Goal: Information Seeking & Learning: Learn about a topic

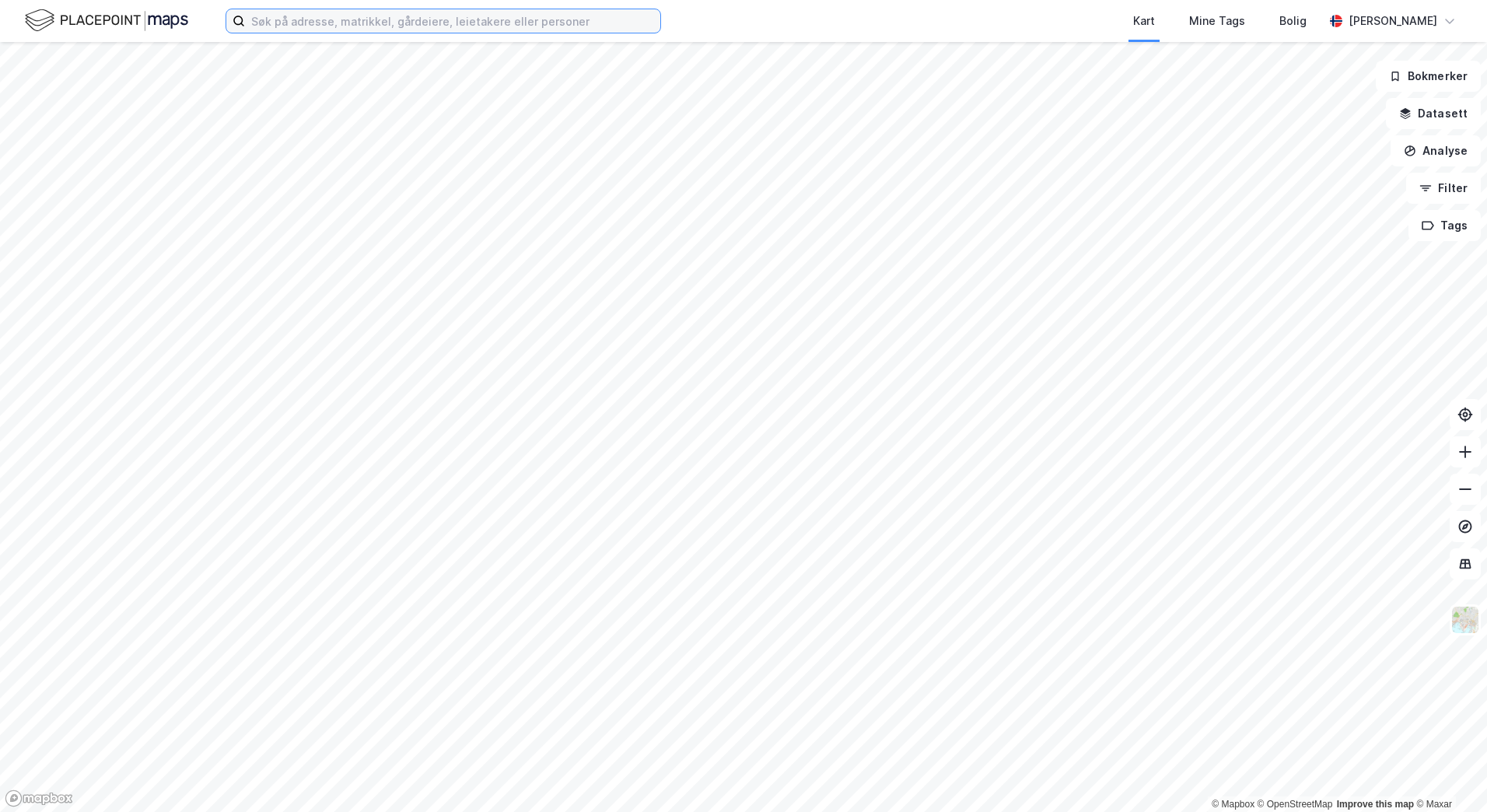
click at [472, 16] on input at bounding box center [453, 21] width 416 height 24
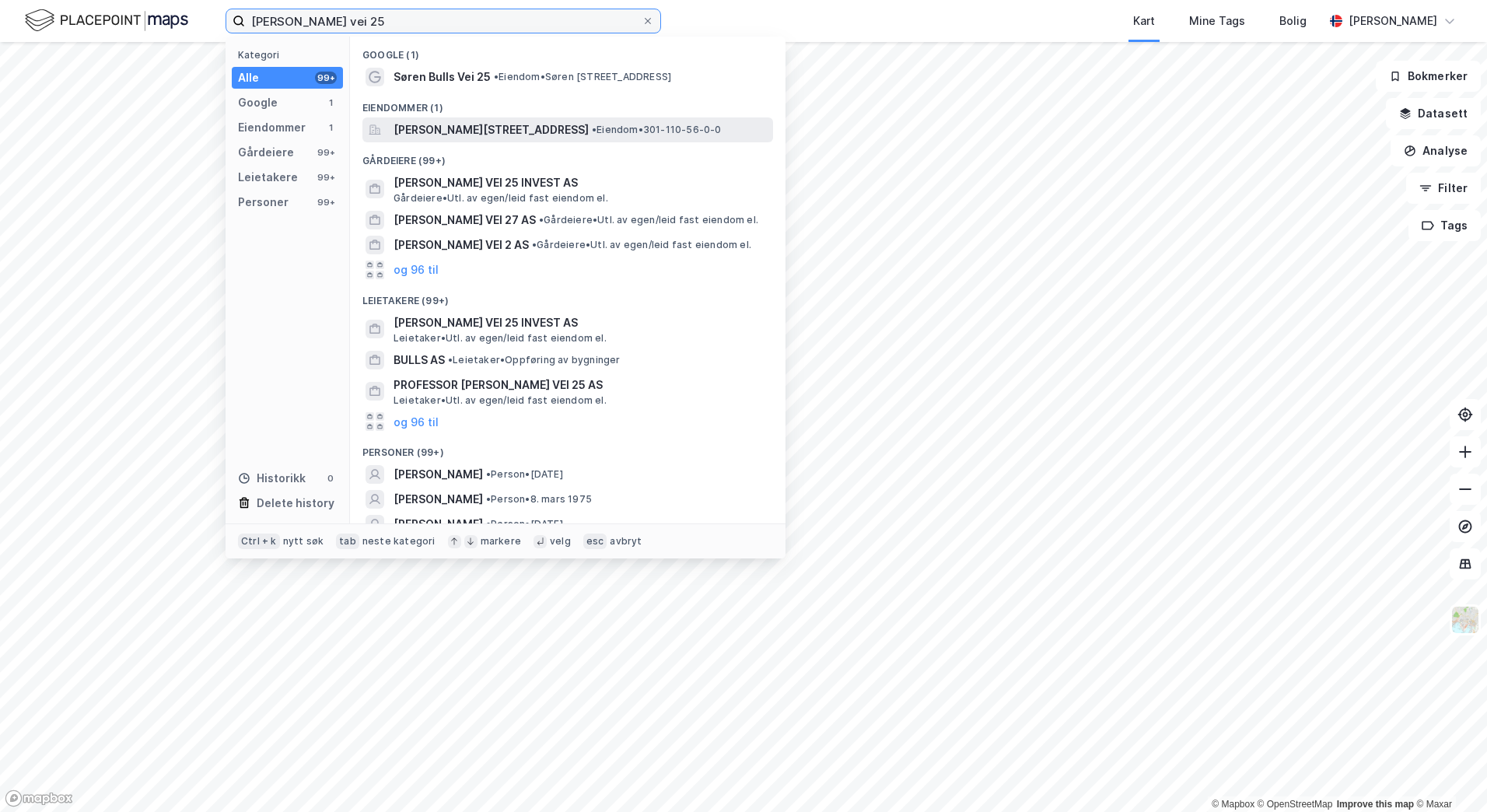
type input "[PERSON_NAME] vei 25"
click at [488, 139] on div "[PERSON_NAME][STREET_ADDRESS] • Eiendom • 301-110-56-0-0" at bounding box center [567, 130] width 411 height 25
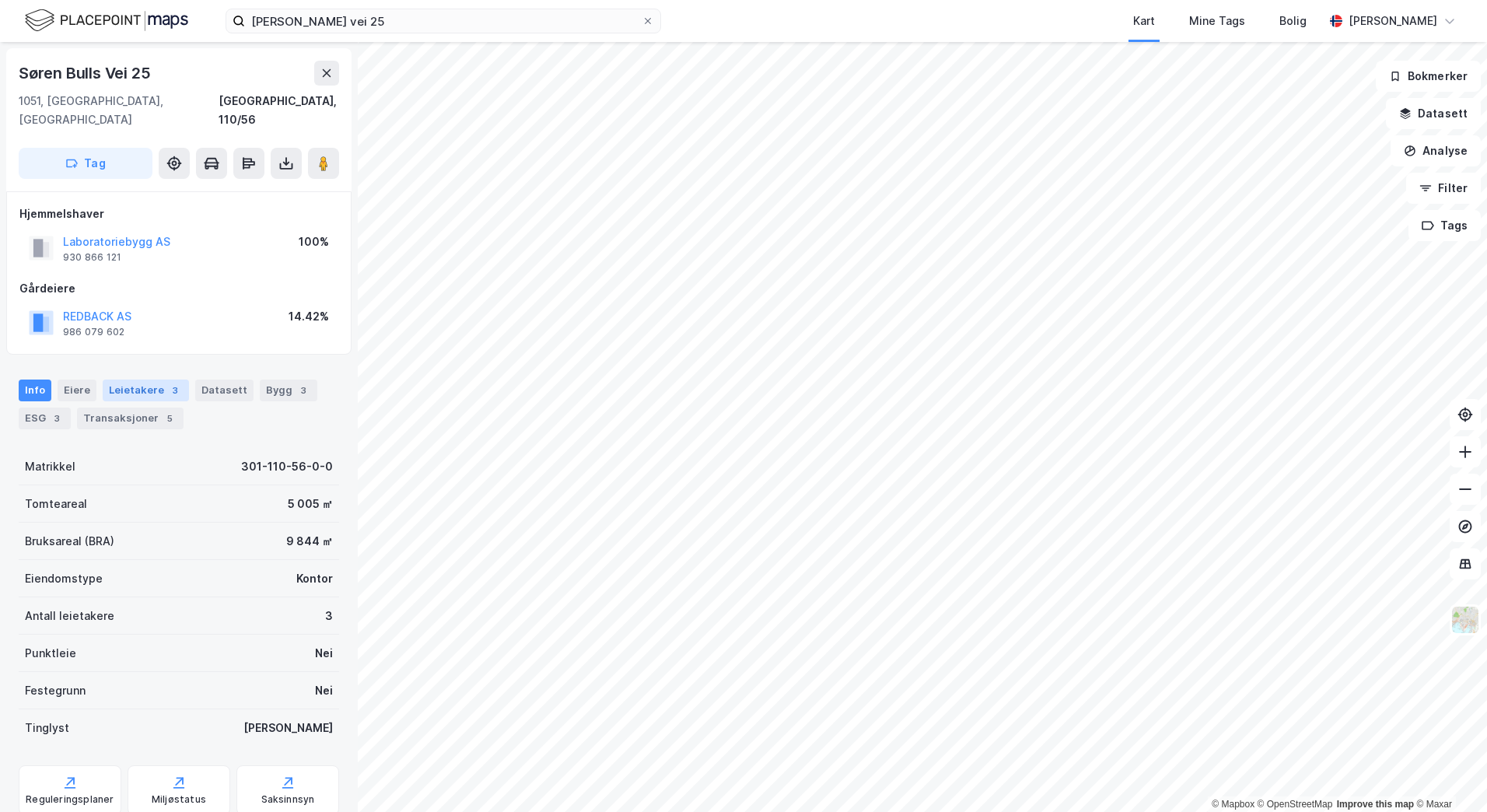
click at [170, 383] on div "3" at bounding box center [175, 391] width 16 height 16
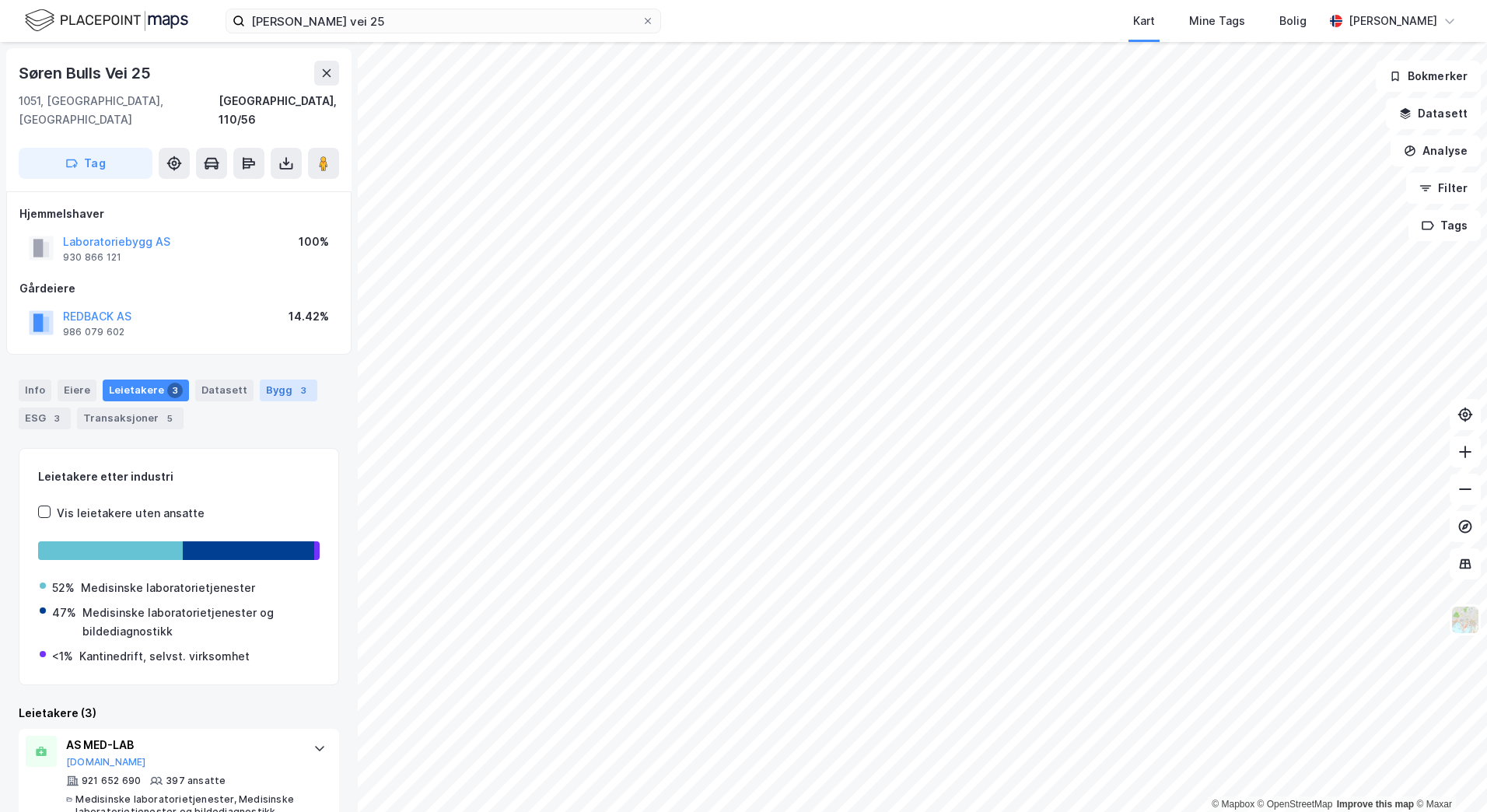
click at [267, 380] on div "Bygg 3" at bounding box center [289, 391] width 57 height 22
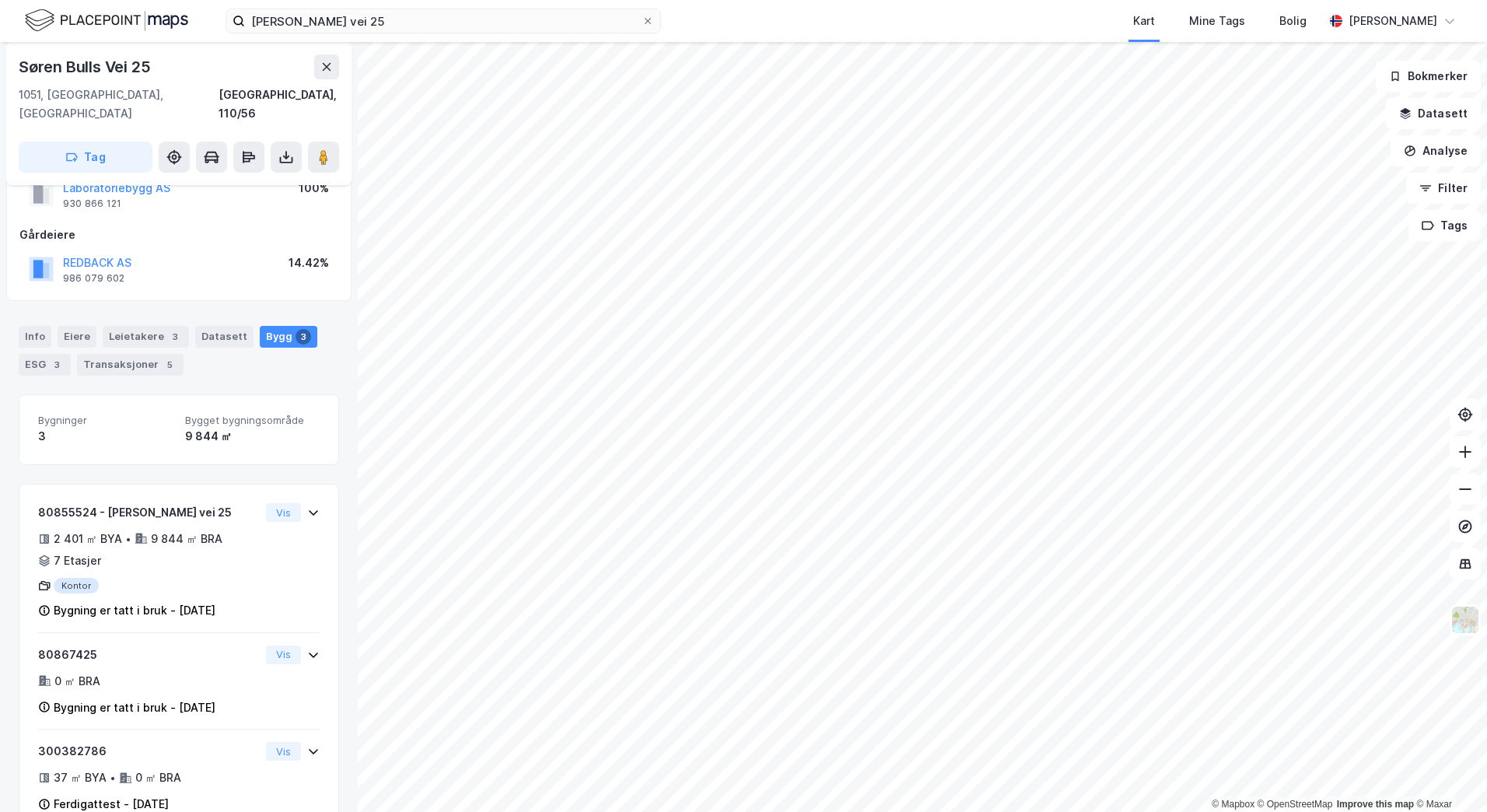
scroll to position [74, 0]
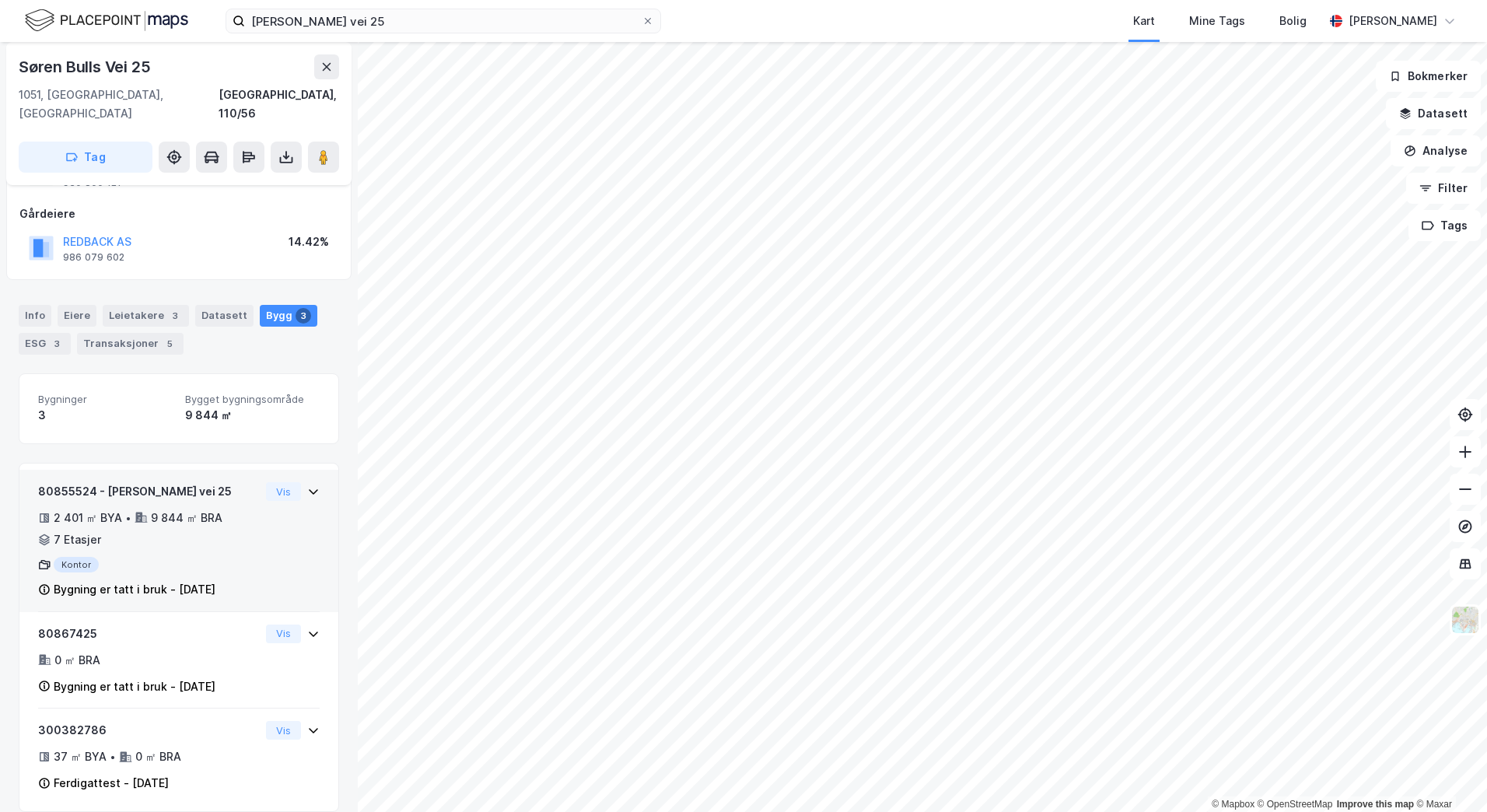
click at [309, 489] on icon at bounding box center [313, 492] width 9 height 6
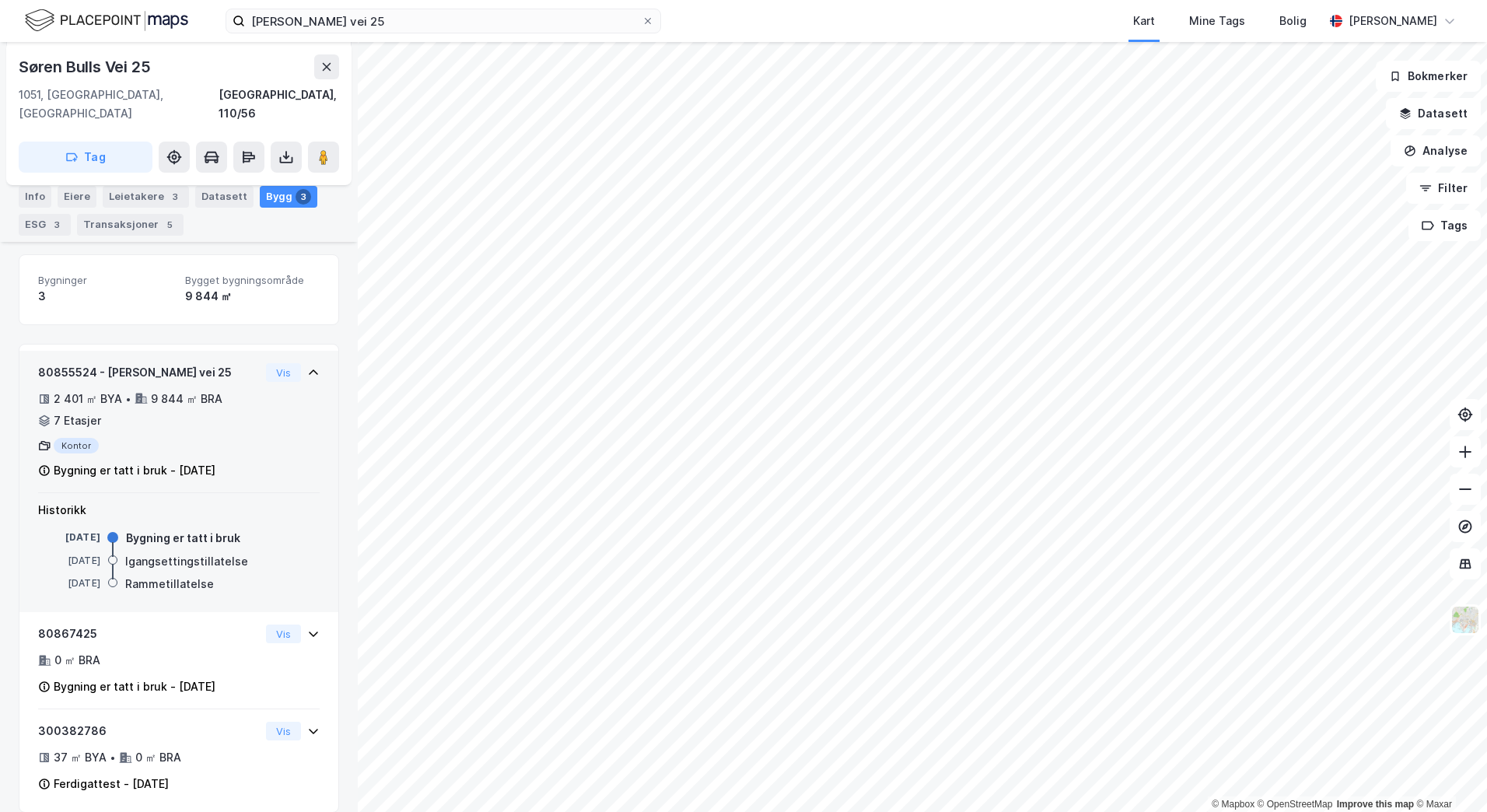
scroll to position [195, 0]
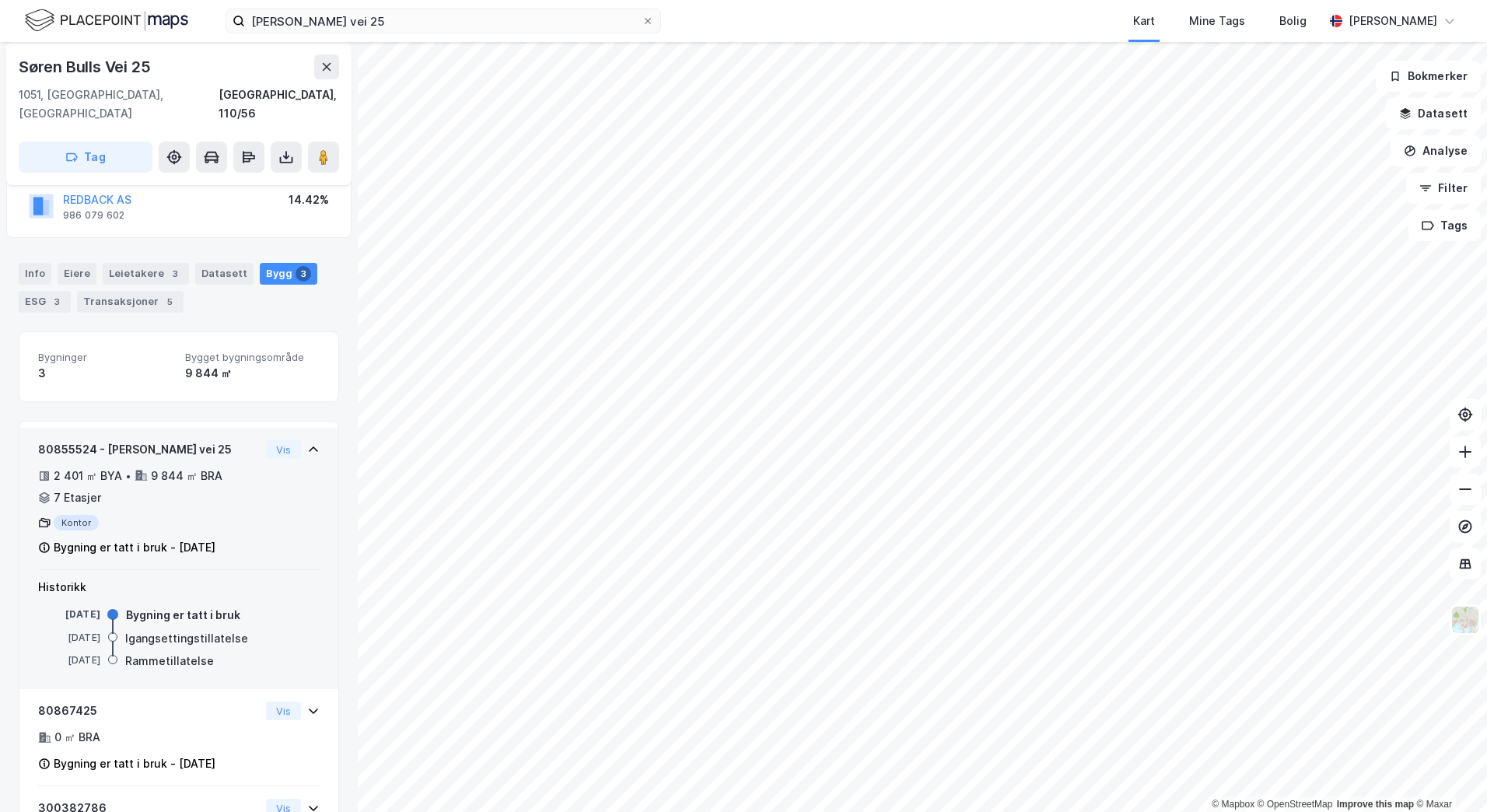
click at [278, 471] on div "80855524 - Søren Bulls vei 25 2 401 ㎡ BYA • 9 844 ㎡ BRA • 7 Etasjer Kontor Bygn…" at bounding box center [179, 504] width 282 height 130
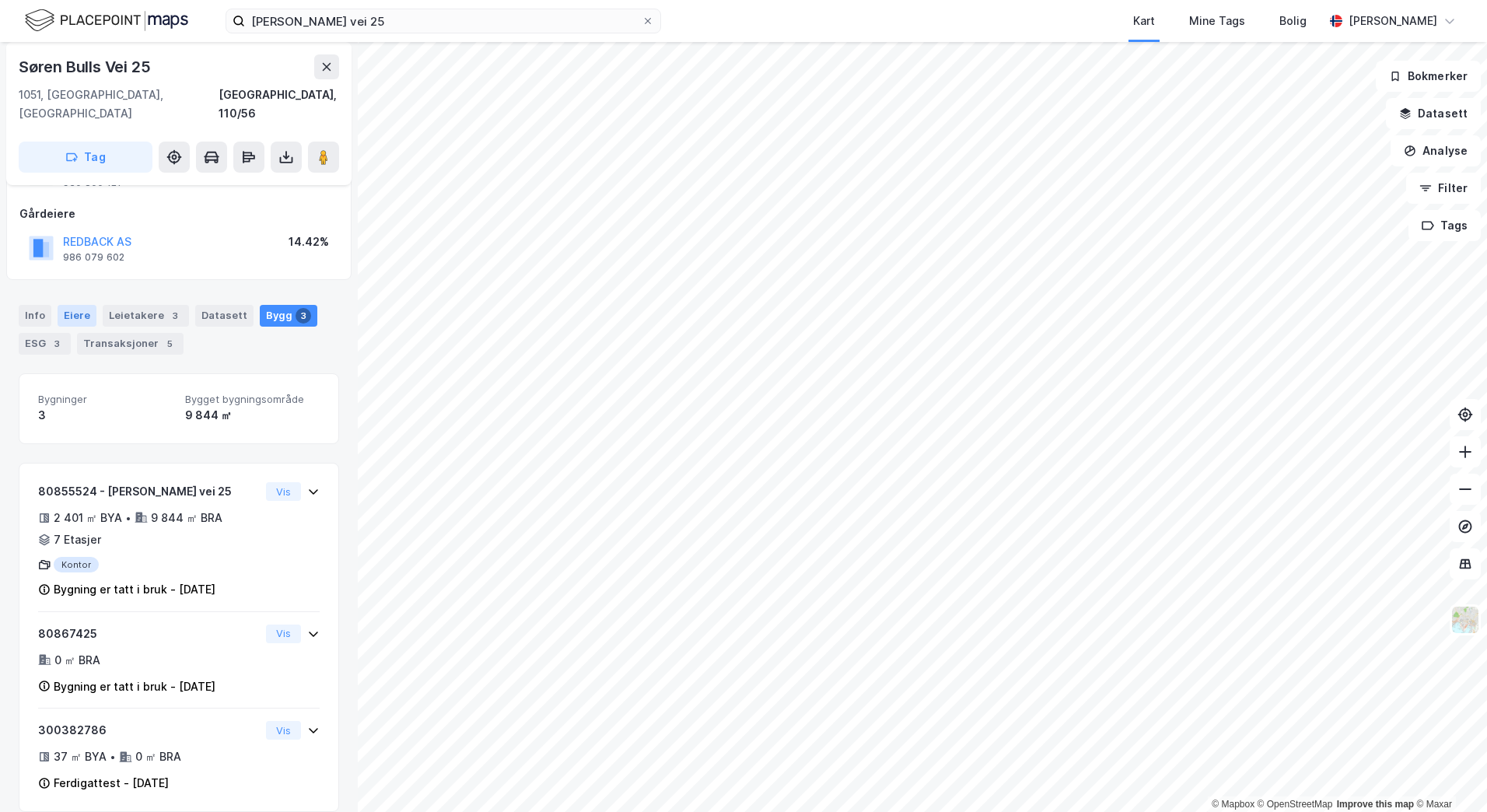
click at [87, 305] on div "Eiere" at bounding box center [76, 316] width 39 height 22
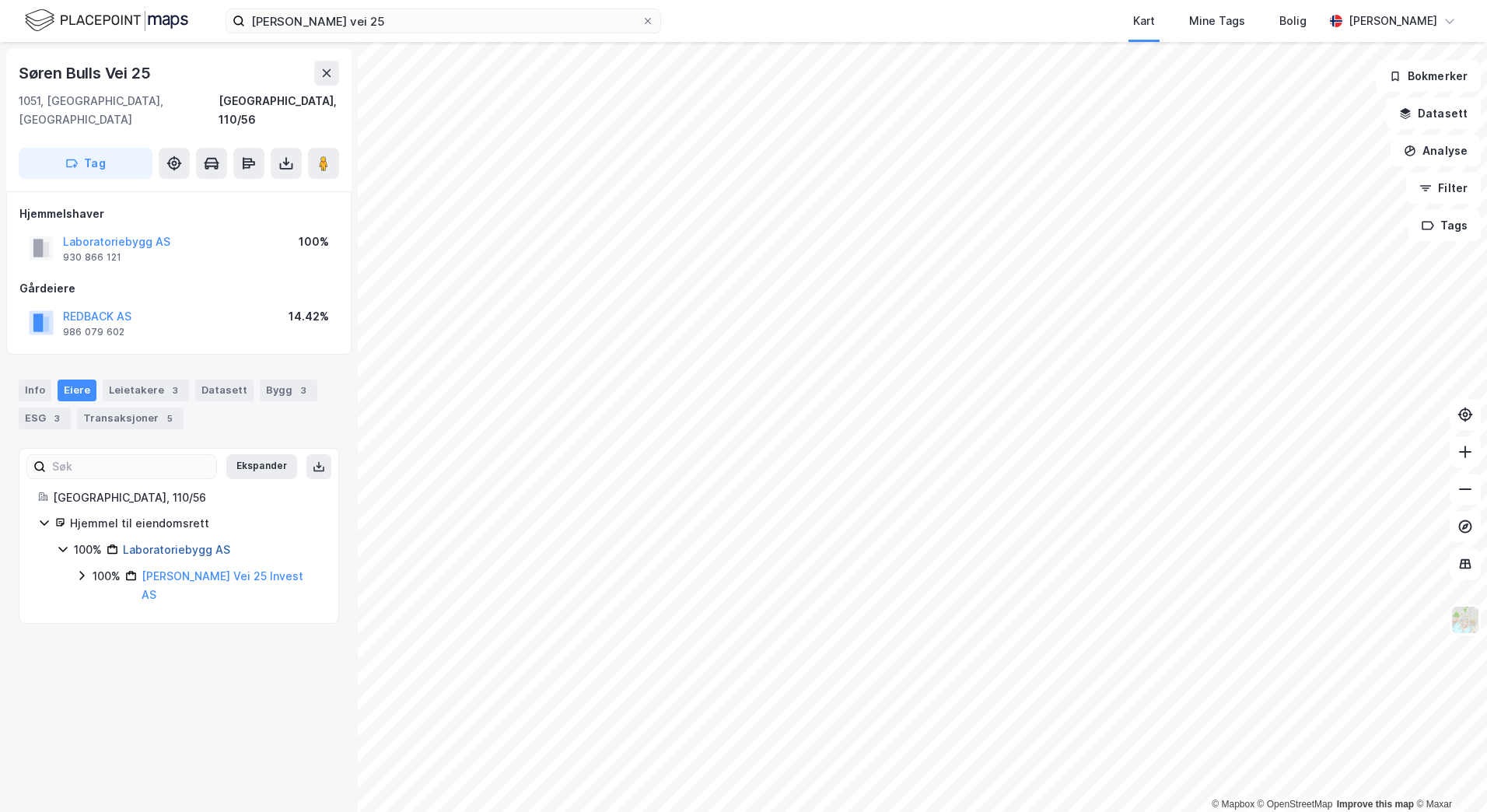
click at [184, 543] on link "Laboratoriebygg AS" at bounding box center [176, 549] width 107 height 13
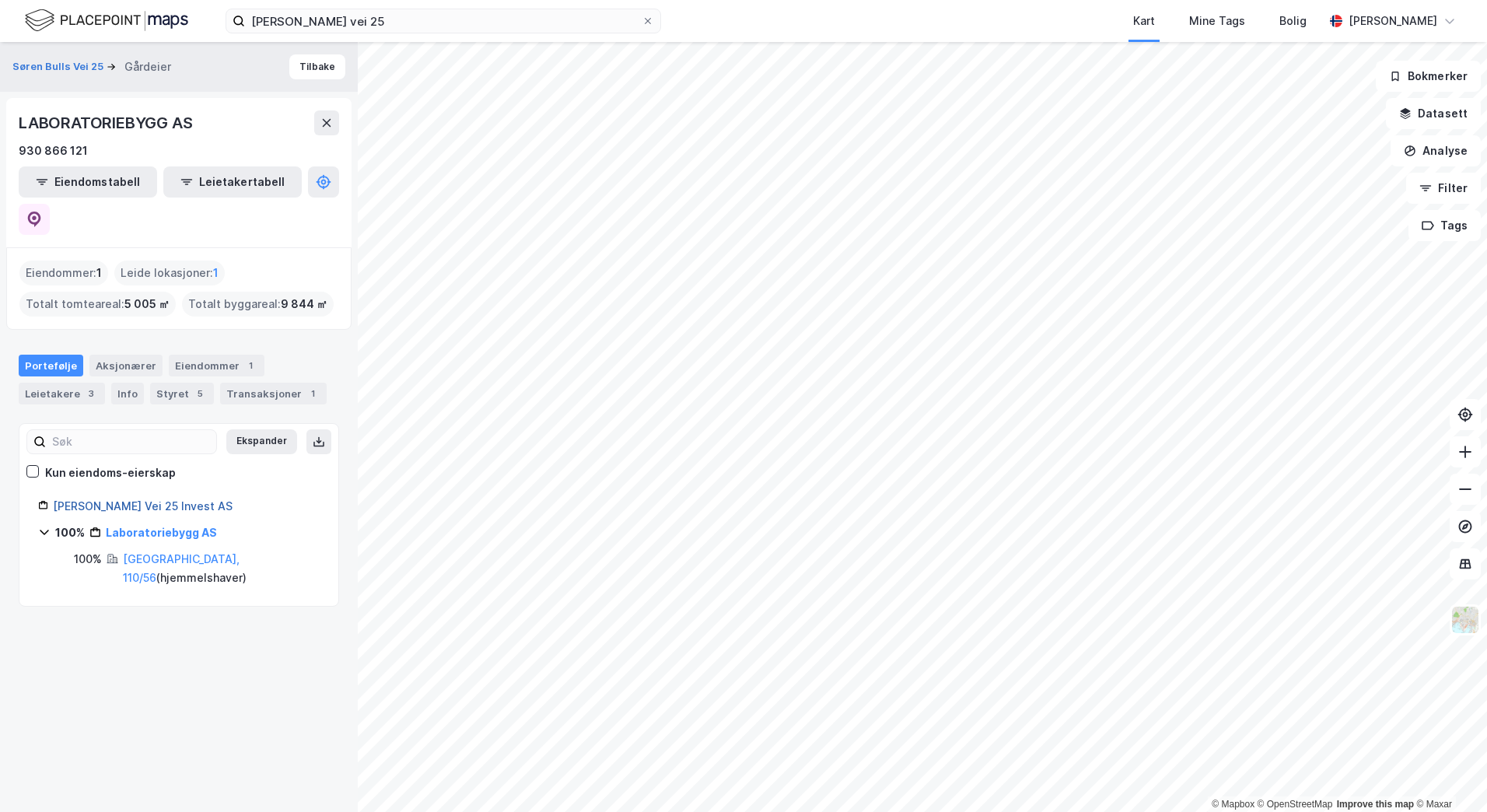
click at [179, 499] on link "[PERSON_NAME] Vei 25 Invest AS" at bounding box center [142, 505] width 180 height 13
drag, startPoint x: 206, startPoint y: 470, endPoint x: 54, endPoint y: 464, distance: 152.1
click at [54, 496] on div "[PERSON_NAME] Vei 25 Invest AS" at bounding box center [186, 505] width 267 height 19
copy link "[PERSON_NAME] Vei 25 Invest AS"
